Goal: Find contact information: Find contact information

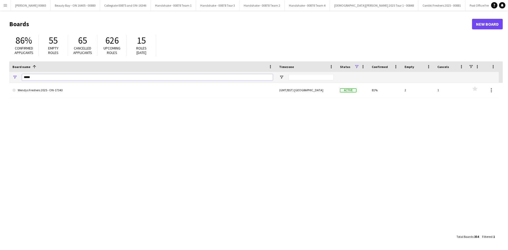
click at [44, 77] on input "*****" at bounding box center [147, 77] width 251 height 6
type input "********"
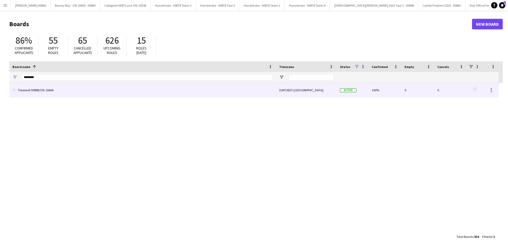
click at [37, 85] on link "Treatwell 00888/ON-16664" at bounding box center [142, 90] width 260 height 15
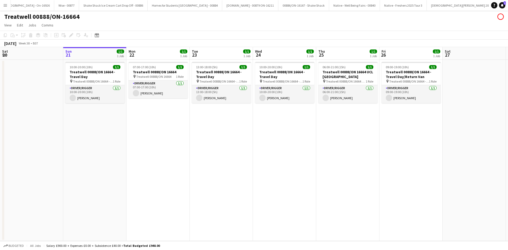
scroll to position [0, 538]
click at [87, 107] on app-date-cell "10:00-20:00 (10h) 1/1 Treatwell 00888/ON 16664 - Travel Day pin Treatwell 00888…" at bounding box center [94, 150] width 63 height 181
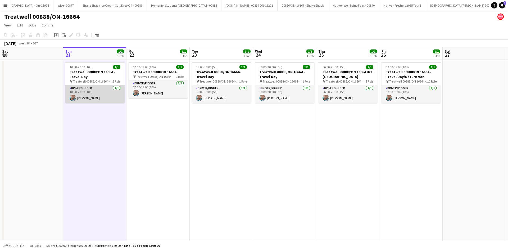
click at [85, 95] on app-card-role "Driver/Rigger [DATE] 10:00-20:00 (10h) [PERSON_NAME]" at bounding box center [94, 94] width 59 height 18
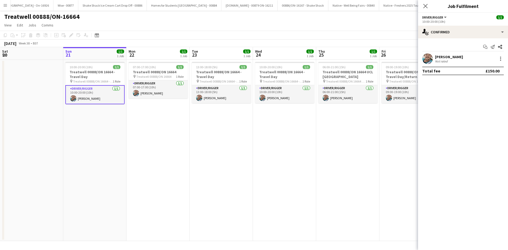
click at [448, 53] on div "Start chat Send notification Share Sam Lethem Not rated Total fee £150.00" at bounding box center [463, 58] width 90 height 41
click at [447, 56] on div "[PERSON_NAME]" at bounding box center [449, 57] width 28 height 5
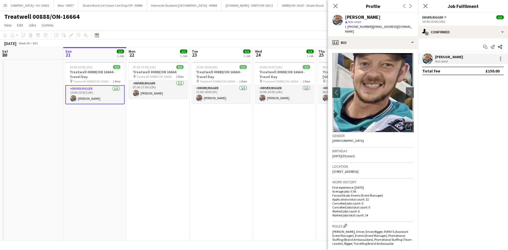
scroll to position [0, 0]
click at [407, 90] on app-icon "chevron-right" at bounding box center [410, 93] width 8 height 6
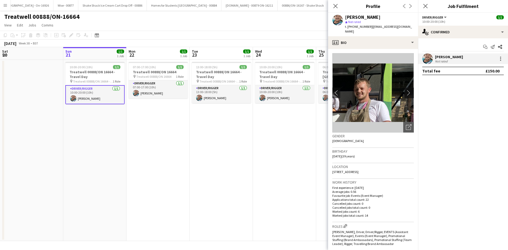
click at [406, 90] on app-icon "chevron-right" at bounding box center [410, 93] width 8 height 6
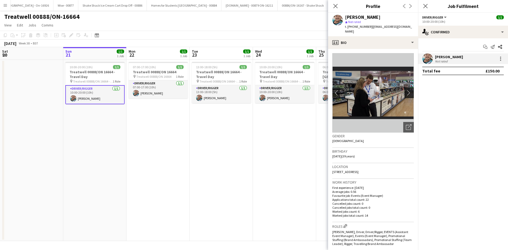
click at [406, 90] on app-icon "chevron-right" at bounding box center [410, 93] width 8 height 6
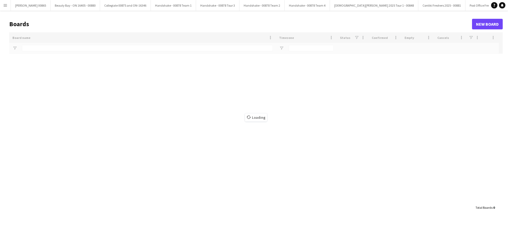
type input "********"
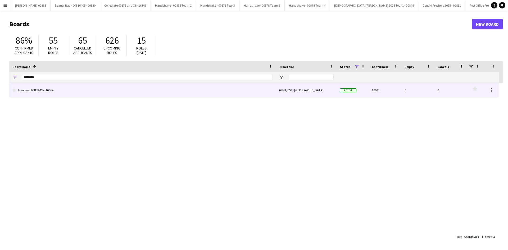
click at [41, 85] on link "Treatwell 00888/ON-16664" at bounding box center [142, 90] width 260 height 15
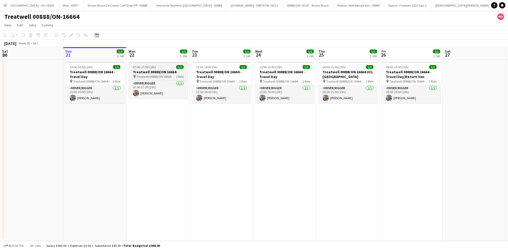
scroll to position [0, 538]
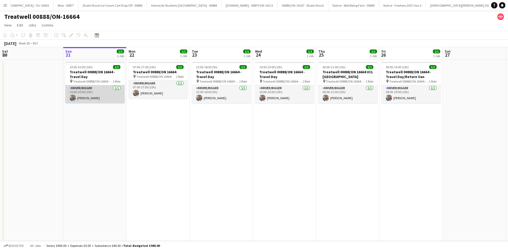
click at [108, 90] on app-card-role "Driver/Rigger [DATE] 10:00-20:00 (10h) [PERSON_NAME]" at bounding box center [94, 94] width 59 height 18
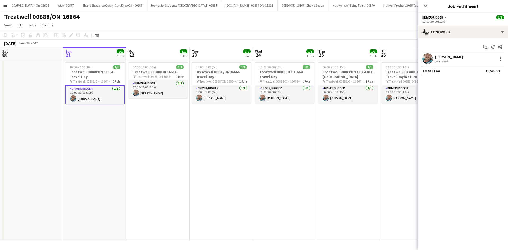
click at [434, 60] on div "[PERSON_NAME] Not rated" at bounding box center [463, 58] width 90 height 11
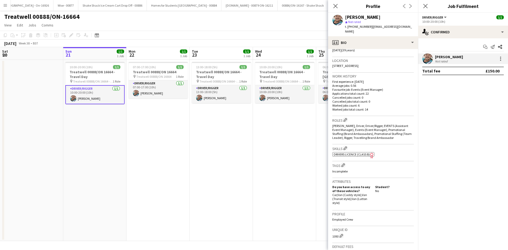
scroll to position [56, 0]
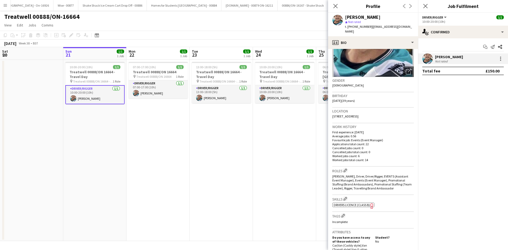
click at [442, 125] on mat-expansion-panel "check Confirmed Start chat Send notification Share [PERSON_NAME] Not rated Tota…" at bounding box center [463, 144] width 90 height 212
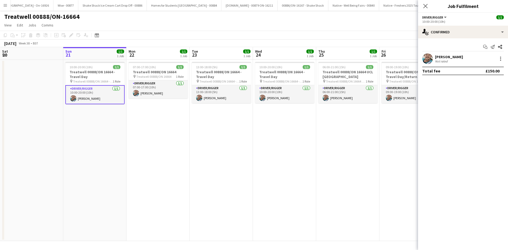
click at [430, 8] on div "Close pop-in" at bounding box center [425, 6] width 15 height 12
click at [425, 5] on icon "Close pop-in" at bounding box center [425, 5] width 5 height 5
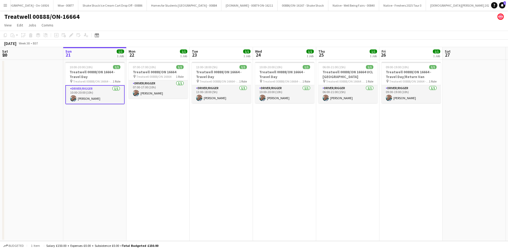
click at [105, 103] on app-card-role "Driver/Rigger [DATE] 10:00-20:00 (10h) [PERSON_NAME]" at bounding box center [94, 94] width 59 height 19
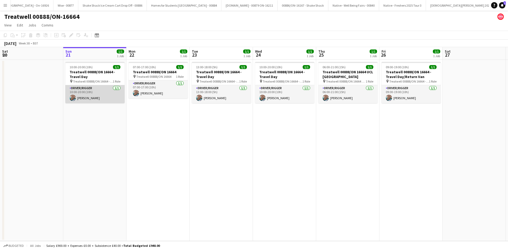
click at [98, 95] on app-card-role "Driver/Rigger [DATE] 10:00-20:00 (10h) [PERSON_NAME]" at bounding box center [94, 94] width 59 height 18
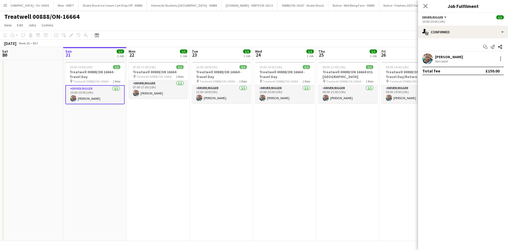
click at [430, 58] on app-user-avatar at bounding box center [427, 58] width 11 height 11
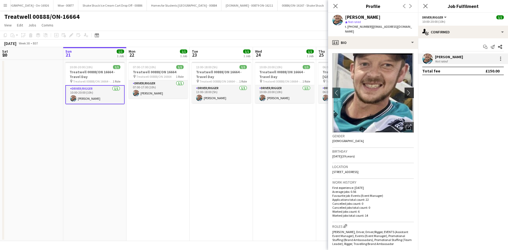
click at [406, 90] on app-icon "chevron-right" at bounding box center [410, 93] width 8 height 6
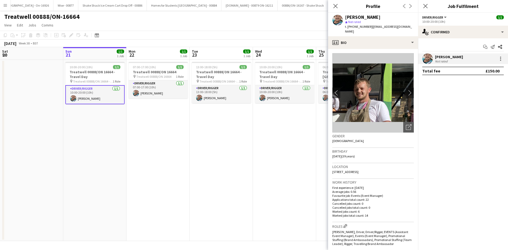
click at [413, 86] on app-crew-profile-bio "chevron-left chevron-right Open photos pop-in Gender [DEMOGRAPHIC_DATA] Birthda…" at bounding box center [373, 149] width 90 height 201
click at [407, 90] on app-icon "chevron-right" at bounding box center [410, 93] width 8 height 6
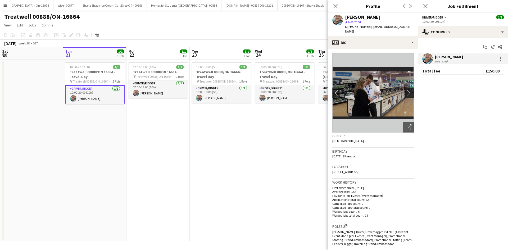
click at [407, 90] on app-icon "chevron-right" at bounding box center [410, 93] width 8 height 6
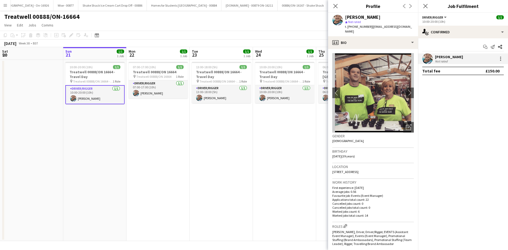
click at [256, 164] on app-date-cell "10:00-20:00 (10h) 1/1 Treatwell 00888/ON 16664 - Travel Day pin Treatwell 00888…" at bounding box center [284, 150] width 63 height 181
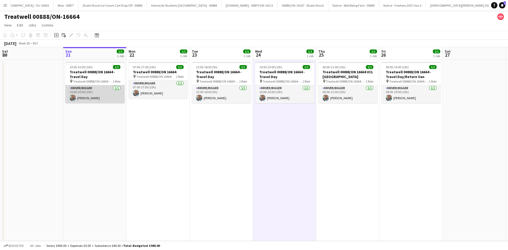
click at [107, 102] on app-card-role "Driver/Rigger [DATE] 10:00-20:00 (10h) [PERSON_NAME]" at bounding box center [94, 94] width 59 height 18
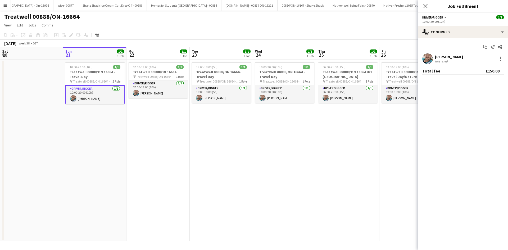
click at [247, 166] on app-date-cell "13:00-18:00 (5h) 1/1 Treatwell 00888/ON 16664 - Travel Day pin Treatwell 00888/…" at bounding box center [221, 150] width 63 height 181
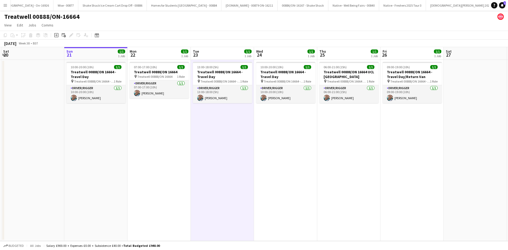
click at [7, 3] on app-icon "Menu" at bounding box center [5, 5] width 4 height 4
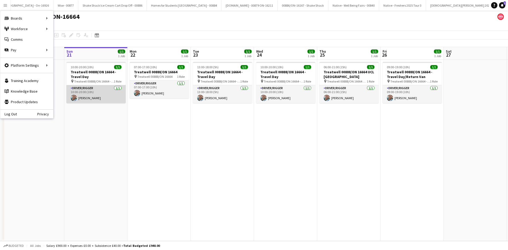
click at [93, 98] on app-card-role "Driver/Rigger [DATE] 10:00-20:00 (10h) [PERSON_NAME]" at bounding box center [95, 94] width 59 height 18
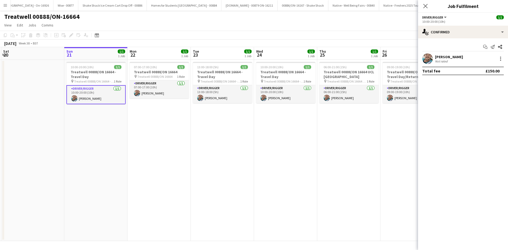
click at [440, 56] on div "[PERSON_NAME]" at bounding box center [449, 57] width 28 height 5
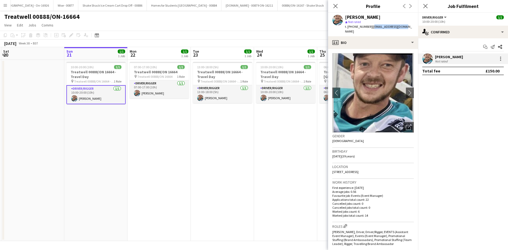
drag, startPoint x: 406, startPoint y: 27, endPoint x: 370, endPoint y: 28, distance: 35.2
click at [370, 28] on div "[PERSON_NAME] star Not rated t. [PHONE_NUMBER] | [EMAIL_ADDRESS][DOMAIN_NAME]" at bounding box center [373, 25] width 90 height 24
copy span "[EMAIL_ADDRESS][DOMAIN_NAME]"
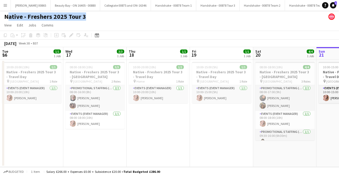
scroll to position [0, 252]
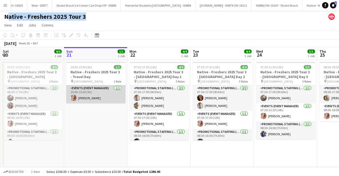
click at [74, 100] on app-user-avatar at bounding box center [73, 98] width 6 height 6
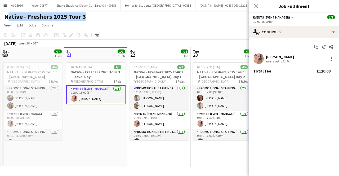
click at [74, 113] on app-date-cell "10:00-15:00 (5h) 1/1 Native - Freshers 2025 Tour 3 - Travel Day pin Leeds 1 Rol…" at bounding box center [95, 113] width 63 height 107
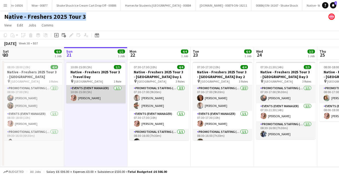
click at [82, 97] on app-card-role "Events (Event Manager) 1/1 10:00-15:00 (5h) Holly Banks" at bounding box center [95, 94] width 59 height 18
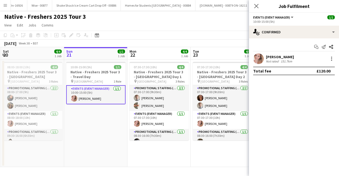
click at [257, 59] on app-user-avatar at bounding box center [258, 58] width 11 height 11
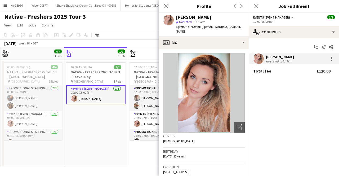
click at [83, 152] on app-date-cell "10:00-15:00 (5h) 1/1 Native - Freshers 2025 Tour 3 - Travel Day pin Leeds 1 Rol…" at bounding box center [95, 113] width 63 height 107
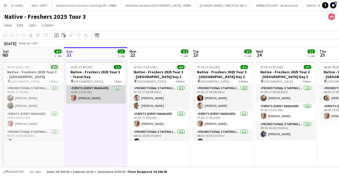
click at [101, 92] on app-card-role "Events (Event Manager) 1/1 10:00-15:00 (5h) Holly Banks" at bounding box center [95, 94] width 59 height 18
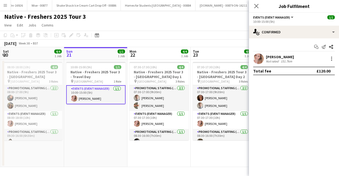
click at [271, 58] on div "Holly Banks" at bounding box center [280, 57] width 28 height 5
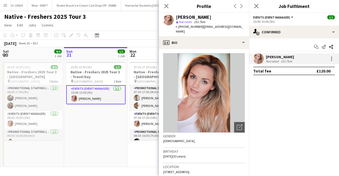
scroll to position [26, 0]
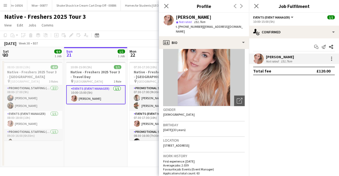
drag, startPoint x: 202, startPoint y: 145, endPoint x: 163, endPoint y: 140, distance: 39.2
click at [163, 140] on app-crew-profile-bio "Open photos pop-in Gender Female Birthday 09-12-1991 (33 years) Location 293 He…" at bounding box center [204, 112] width 90 height 127
click at [179, 147] on div "Location 293 Hemisphere, 18 Edgbaston Crescent, Birmingham, B5 7RJ" at bounding box center [204, 144] width 82 height 15
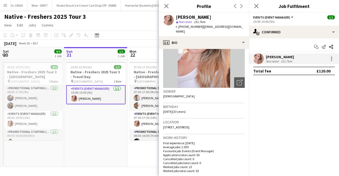
scroll to position [0, 0]
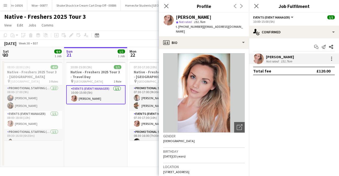
click at [102, 141] on app-date-cell "10:00-15:00 (5h) 1/1 Native - Freshers 2025 Tour 3 - Travel Day pin Leeds 1 Rol…" at bounding box center [95, 113] width 63 height 107
